Goal: Transaction & Acquisition: Purchase product/service

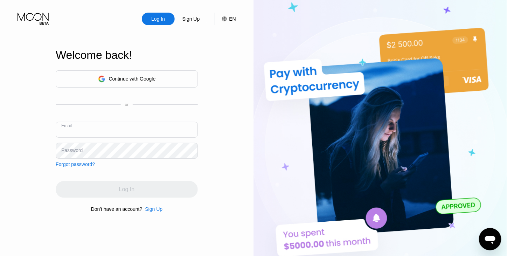
paste input "[PERSON_NAME][EMAIL_ADDRESS][PERSON_NAME][DOMAIN_NAME]"
type input "[PERSON_NAME][EMAIL_ADDRESS][PERSON_NAME][DOMAIN_NAME]"
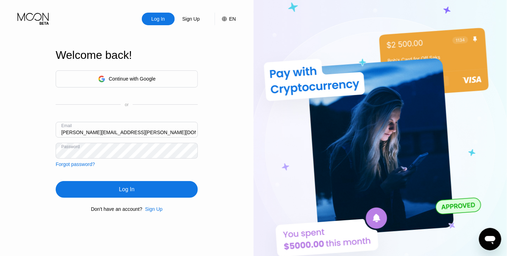
click at [123, 193] on div "Log In" at bounding box center [126, 189] width 15 height 7
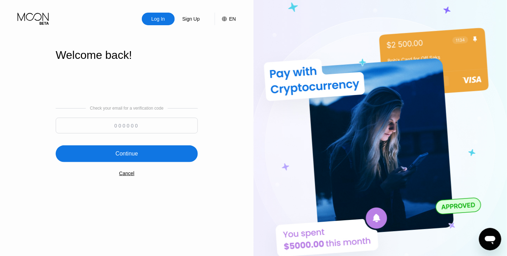
click at [128, 128] on input at bounding box center [127, 126] width 142 height 16
paste input "170370"
type input "170370"
click at [141, 148] on div "Continue" at bounding box center [127, 153] width 142 height 17
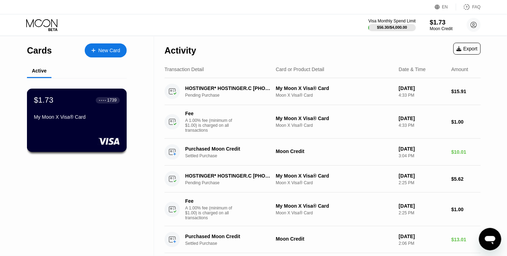
click at [80, 114] on div "$1.73 ● ● ● ● 1739 My Moon X Visa® Card" at bounding box center [77, 109] width 86 height 27
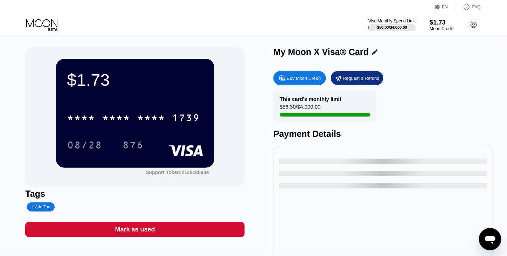
click at [444, 26] on div "$1.73" at bounding box center [441, 22] width 23 height 7
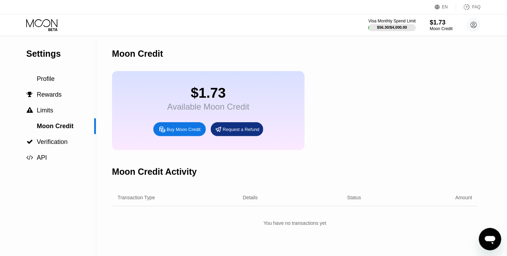
click at [189, 132] on div "Buy Moon Credit" at bounding box center [184, 130] width 34 height 6
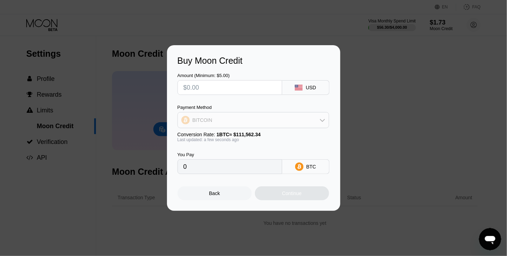
click at [273, 114] on div "BITCOIN" at bounding box center [253, 120] width 151 height 14
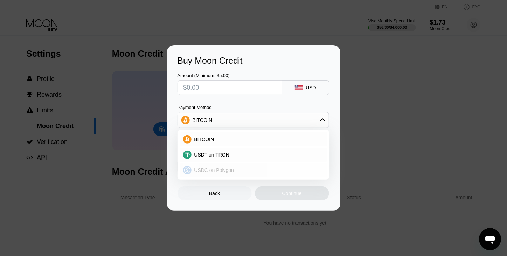
click at [234, 168] on div "USDC on Polygon" at bounding box center [258, 171] width 132 height 6
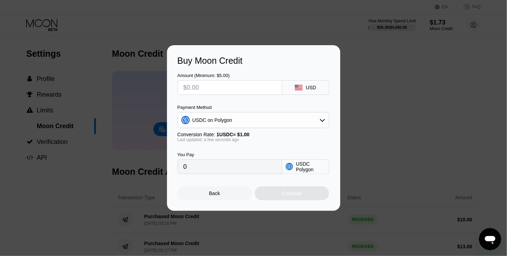
click at [234, 170] on input "0" at bounding box center [230, 167] width 93 height 14
click at [212, 83] on input "text" at bounding box center [230, 88] width 93 height 14
type input "$4"
type input "4.00000000"
type input "$40"
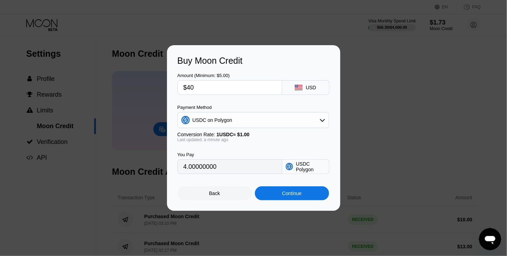
type input "40.00000000"
type input "$40"
click at [303, 197] on div "Continue" at bounding box center [292, 193] width 74 height 14
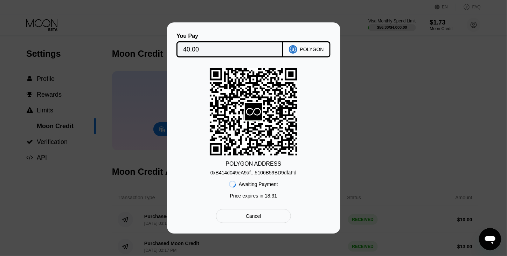
click at [229, 48] on input "40.00" at bounding box center [230, 49] width 94 height 14
click at [266, 173] on div "0xB414d049eA9af...5106B59BD9dfaFd" at bounding box center [254, 173] width 86 height 6
